Goal: Use online tool/utility: Utilize a website feature to perform a specific function

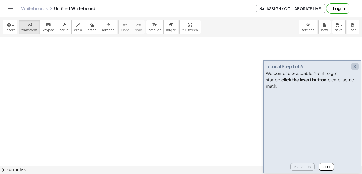
click at [356, 70] on icon "button" at bounding box center [354, 66] width 6 height 6
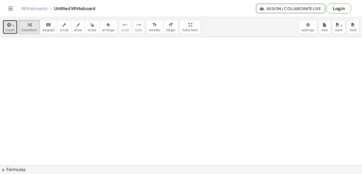
click at [14, 24] on button "insert" at bounding box center [10, 27] width 15 height 14
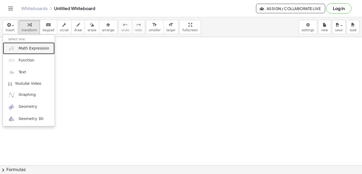
click at [38, 49] on span "Math Expression" at bounding box center [34, 48] width 30 height 5
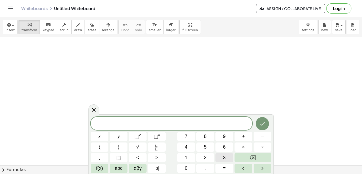
click at [223, 158] on span "3" at bounding box center [224, 157] width 3 height 7
click at [225, 166] on span "=" at bounding box center [224, 168] width 3 height 7
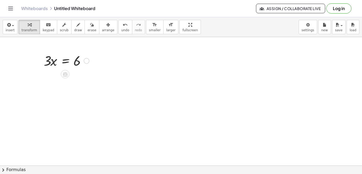
click at [65, 61] on div at bounding box center [66, 60] width 51 height 18
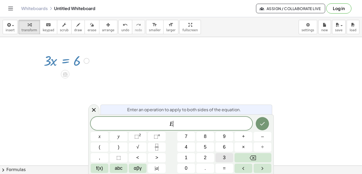
click at [224, 157] on span "3" at bounding box center [224, 157] width 3 height 7
click at [261, 122] on icon "Done" at bounding box center [262, 123] width 6 height 6
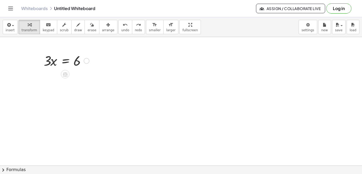
click at [64, 63] on div at bounding box center [66, 60] width 51 height 18
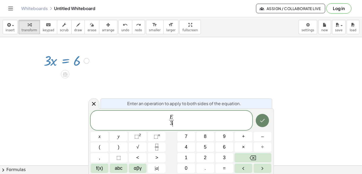
click at [259, 122] on icon "Done" at bounding box center [262, 120] width 6 height 6
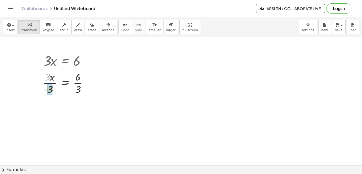
drag, startPoint x: 48, startPoint y: 76, endPoint x: 51, endPoint y: 88, distance: 12.7
click at [78, 110] on div at bounding box center [67, 109] width 54 height 26
click at [47, 30] on span "keypad" at bounding box center [49, 30] width 12 height 4
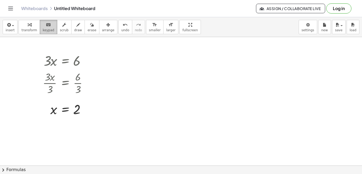
click at [44, 31] on span "keypad" at bounding box center [49, 30] width 12 height 4
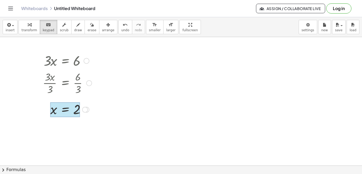
click at [65, 109] on div at bounding box center [65, 109] width 30 height 15
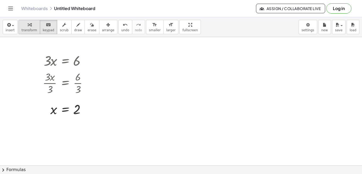
drag, startPoint x: 109, startPoint y: 126, endPoint x: 31, endPoint y: 33, distance: 121.2
click at [31, 33] on div "insert select one: Math Expression Function Text Youtube Video Graphing Geometr…" at bounding box center [181, 95] width 362 height 157
drag, startPoint x: 52, startPoint y: 60, endPoint x: 78, endPoint y: 148, distance: 91.9
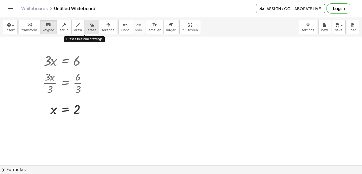
click at [90, 27] on icon "button" at bounding box center [92, 25] width 4 height 6
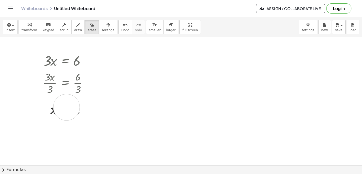
drag, startPoint x: 82, startPoint y: 111, endPoint x: 40, endPoint y: 109, distance: 42.1
click at [87, 31] on span "erase" at bounding box center [91, 30] width 9 height 4
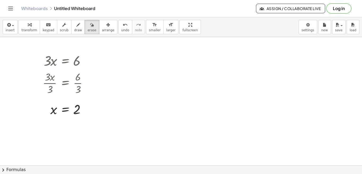
drag, startPoint x: 83, startPoint y: 28, endPoint x: 69, endPoint y: 65, distance: 39.9
click at [68, 70] on div "insert select one: Math Expression Function Text Youtube Video Graphing Geometr…" at bounding box center [181, 95] width 362 height 157
drag, startPoint x: 67, startPoint y: 62, endPoint x: 74, endPoint y: 68, distance: 9.0
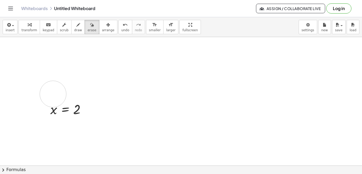
drag, startPoint x: 85, startPoint y: 85, endPoint x: 47, endPoint y: 92, distance: 38.5
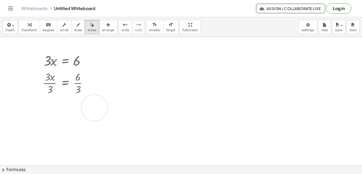
drag, startPoint x: 74, startPoint y: 114, endPoint x: 94, endPoint y: 108, distance: 21.2
drag, startPoint x: 47, startPoint y: 64, endPoint x: 67, endPoint y: 61, distance: 20.1
drag, startPoint x: 75, startPoint y: 60, endPoint x: 87, endPoint y: 94, distance: 36.2
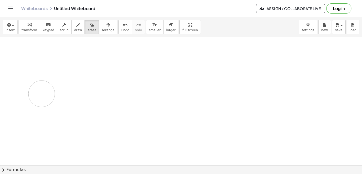
drag, startPoint x: 79, startPoint y: 120, endPoint x: 56, endPoint y: 107, distance: 26.4
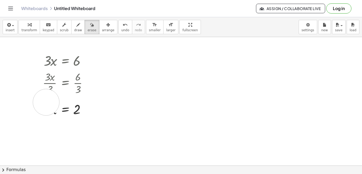
drag, startPoint x: 56, startPoint y: 107, endPoint x: 46, endPoint y: 102, distance: 11.5
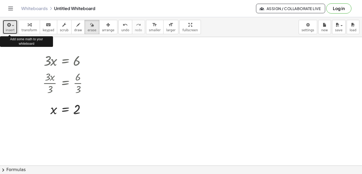
click at [14, 26] on button "insert" at bounding box center [10, 27] width 15 height 14
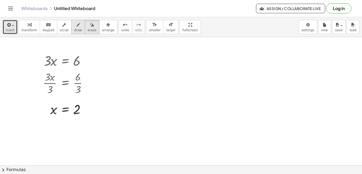
click at [76, 26] on button "draw" at bounding box center [78, 27] width 14 height 14
drag, startPoint x: 104, startPoint y: 67, endPoint x: 88, endPoint y: 71, distance: 16.2
click at [87, 31] on span "erase" at bounding box center [91, 30] width 9 height 4
drag, startPoint x: 111, startPoint y: 62, endPoint x: 124, endPoint y: 60, distance: 13.7
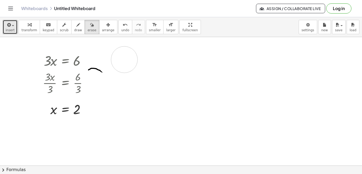
drag, startPoint x: 105, startPoint y: 67, endPoint x: 83, endPoint y: 43, distance: 32.6
click at [102, 30] on span "arrange" at bounding box center [108, 30] width 12 height 4
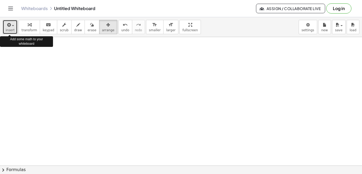
click at [11, 25] on div "button" at bounding box center [10, 24] width 9 height 6
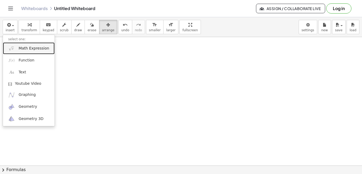
click at [30, 49] on span "Math Expression" at bounding box center [34, 48] width 30 height 5
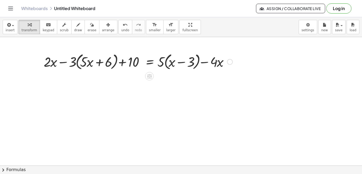
click at [74, 62] on div at bounding box center [138, 61] width 194 height 20
click at [77, 62] on div at bounding box center [138, 61] width 194 height 20
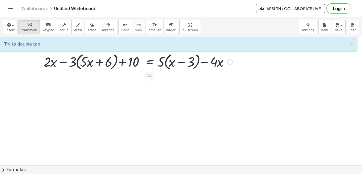
click at [76, 62] on div at bounding box center [138, 61] width 194 height 20
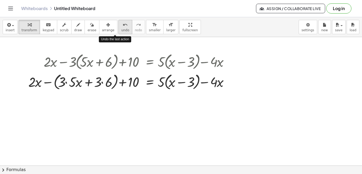
click at [123, 22] on icon "undo" at bounding box center [125, 25] width 5 height 6
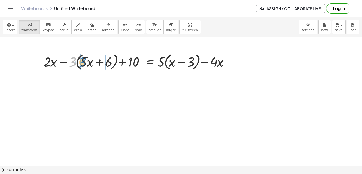
drag, startPoint x: 74, startPoint y: 65, endPoint x: 84, endPoint y: 65, distance: 9.8
click at [84, 65] on div at bounding box center [138, 61] width 194 height 20
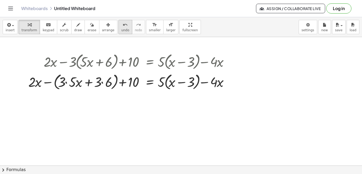
click at [123, 28] on icon "undo" at bounding box center [125, 25] width 5 height 6
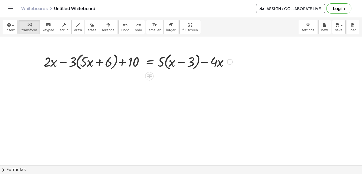
click at [83, 60] on div at bounding box center [138, 61] width 194 height 20
click at [76, 61] on div at bounding box center [138, 61] width 194 height 20
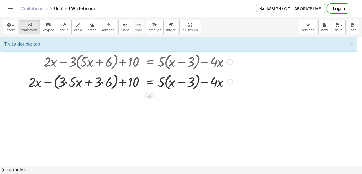
click at [62, 80] on div at bounding box center [130, 81] width 209 height 20
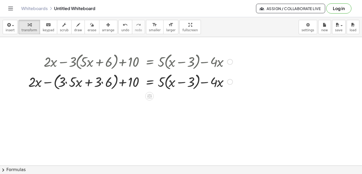
click at [65, 82] on div at bounding box center [130, 81] width 209 height 20
click at [65, 82] on div at bounding box center [132, 81] width 205 height 20
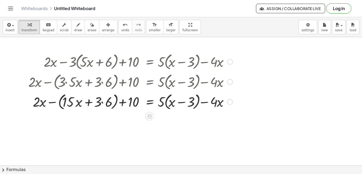
click at [101, 102] on div at bounding box center [130, 101] width 209 height 20
click at [166, 103] on div at bounding box center [130, 101] width 209 height 20
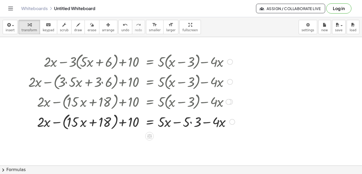
click at [190, 122] on div at bounding box center [131, 121] width 211 height 20
click at [190, 122] on div at bounding box center [130, 121] width 209 height 20
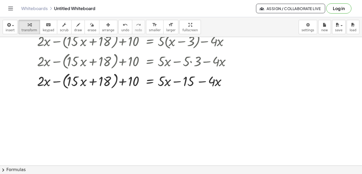
scroll to position [63, 0]
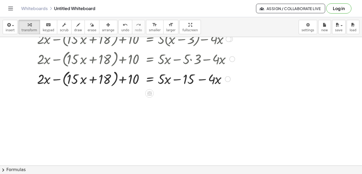
click at [63, 79] on div at bounding box center [131, 79] width 211 height 20
click at [63, 79] on div at bounding box center [131, 79] width 211 height 18
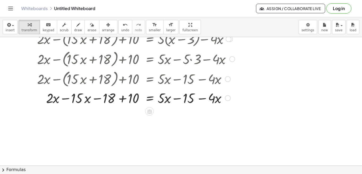
click at [65, 98] on div at bounding box center [131, 98] width 211 height 18
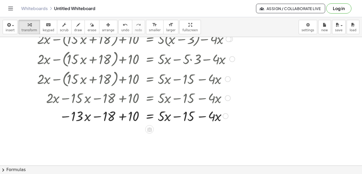
click at [122, 117] on div at bounding box center [131, 116] width 211 height 18
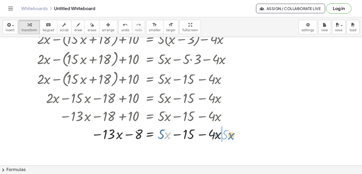
drag, startPoint x: 165, startPoint y: 133, endPoint x: 228, endPoint y: 134, distance: 63.8
click at [228, 134] on div at bounding box center [131, 134] width 211 height 18
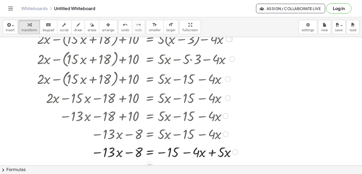
click at [211, 154] on div at bounding box center [133, 152] width 215 height 18
click at [211, 154] on div at bounding box center [131, 152] width 211 height 18
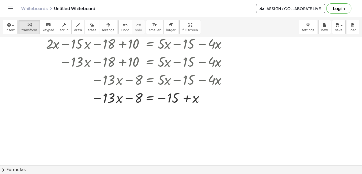
scroll to position [119, 0]
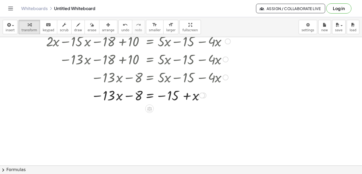
click at [148, 96] on div at bounding box center [131, 95] width 211 height 18
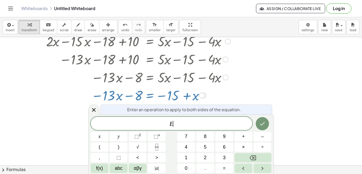
click at [148, 96] on div at bounding box center [131, 95] width 211 height 18
click at [264, 123] on icon "Done" at bounding box center [262, 123] width 6 height 6
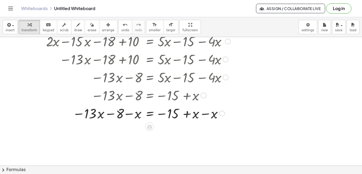
click at [203, 114] on div at bounding box center [131, 113] width 211 height 18
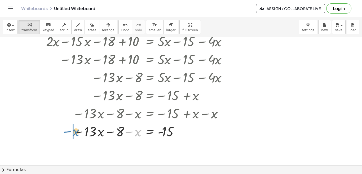
drag, startPoint x: 139, startPoint y: 134, endPoint x: 77, endPoint y: 133, distance: 61.9
click at [77, 133] on div at bounding box center [131, 131] width 211 height 18
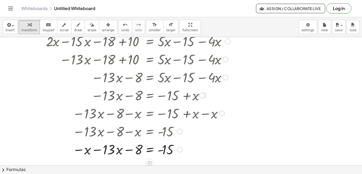
click at [98, 150] on div at bounding box center [131, 149] width 211 height 18
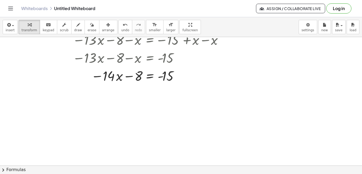
scroll to position [195, 0]
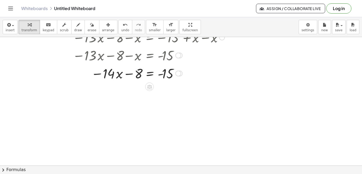
click at [150, 73] on div at bounding box center [131, 73] width 211 height 18
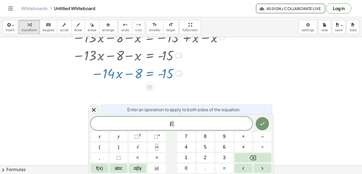
click at [150, 73] on div at bounding box center [131, 73] width 211 height 18
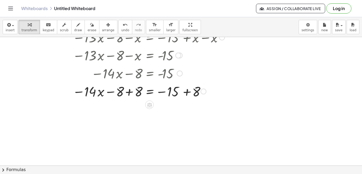
click at [128, 93] on div at bounding box center [131, 91] width 211 height 18
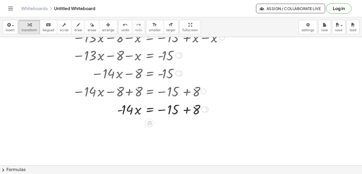
click at [186, 109] on div at bounding box center [131, 109] width 211 height 18
click at [149, 127] on div at bounding box center [131, 127] width 211 height 18
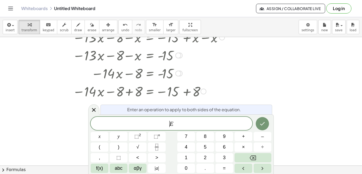
click at [149, 127] on span "​ E" at bounding box center [171, 123] width 161 height 7
click at [175, 124] on span "E ​" at bounding box center [171, 123] width 161 height 7
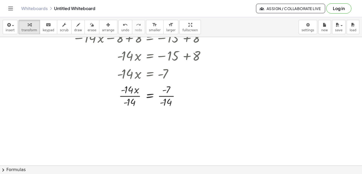
scroll to position [252, 0]
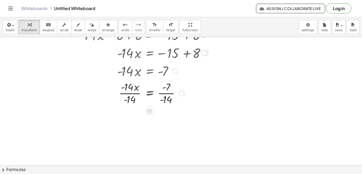
click at [128, 93] on div at bounding box center [131, 92] width 211 height 26
click at [165, 120] on div at bounding box center [131, 119] width 211 height 26
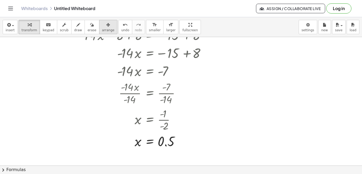
click at [106, 25] on icon "button" at bounding box center [108, 25] width 4 height 6
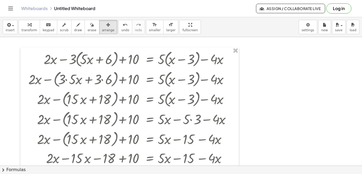
scroll to position [0, 0]
